Goal: Navigation & Orientation: Find specific page/section

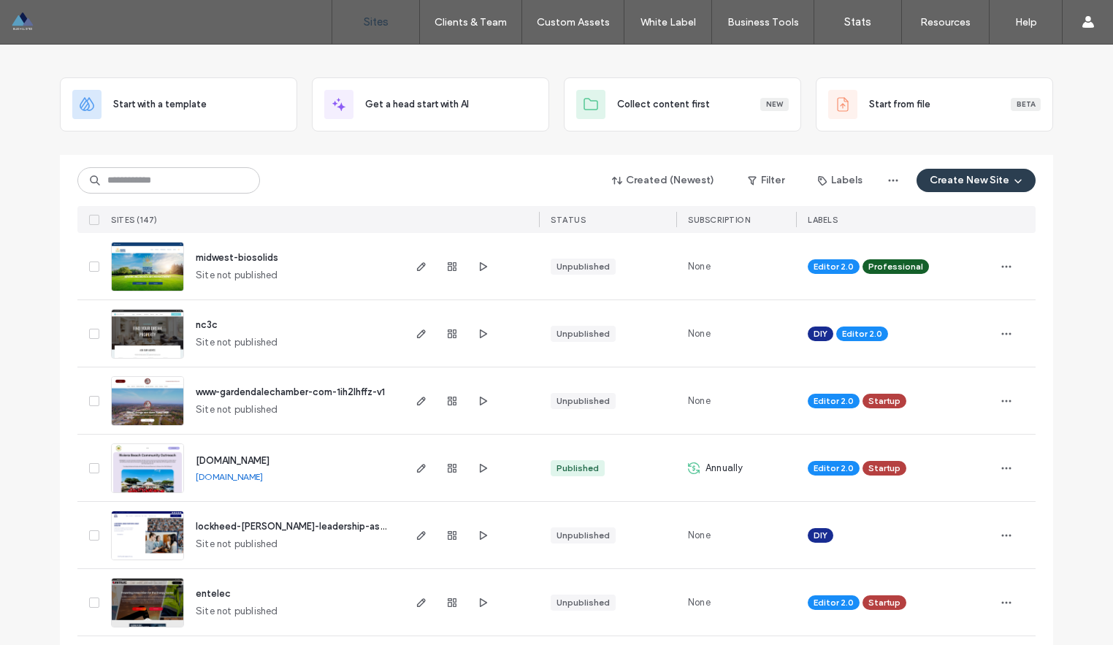
scroll to position [61, 0]
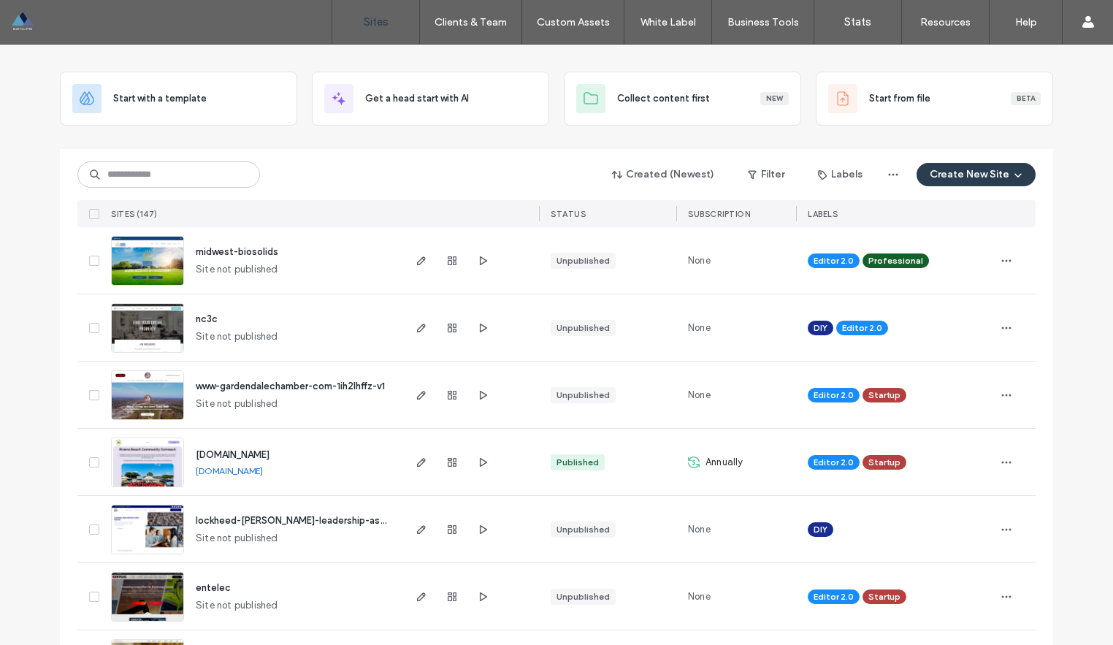
click at [200, 318] on span "nc3c" at bounding box center [207, 318] width 22 height 11
